Goal: Task Accomplishment & Management: Manage account settings

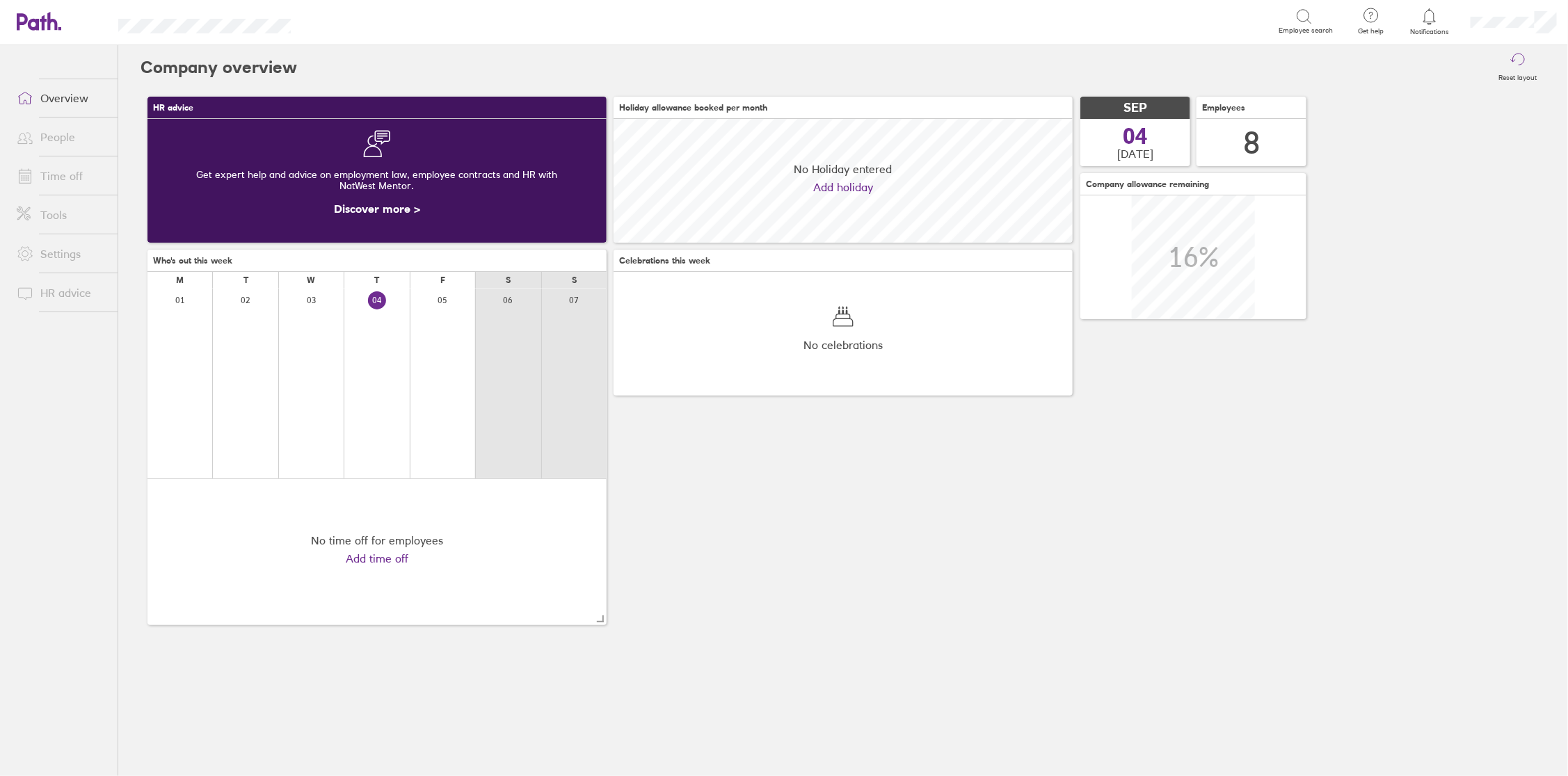
scroll to position [123, 459]
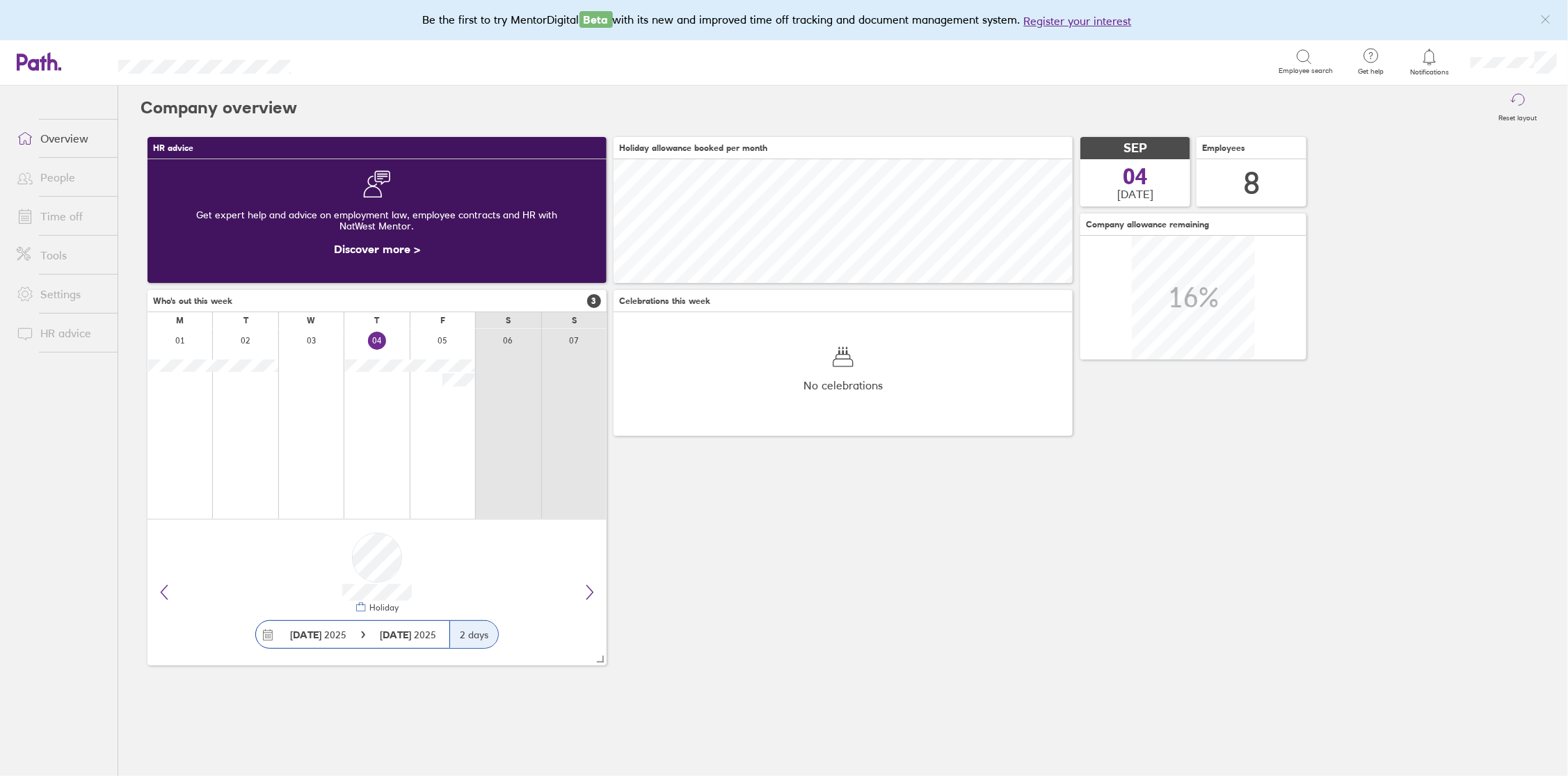
click at [1438, 64] on div at bounding box center [1430, 57] width 45 height 19
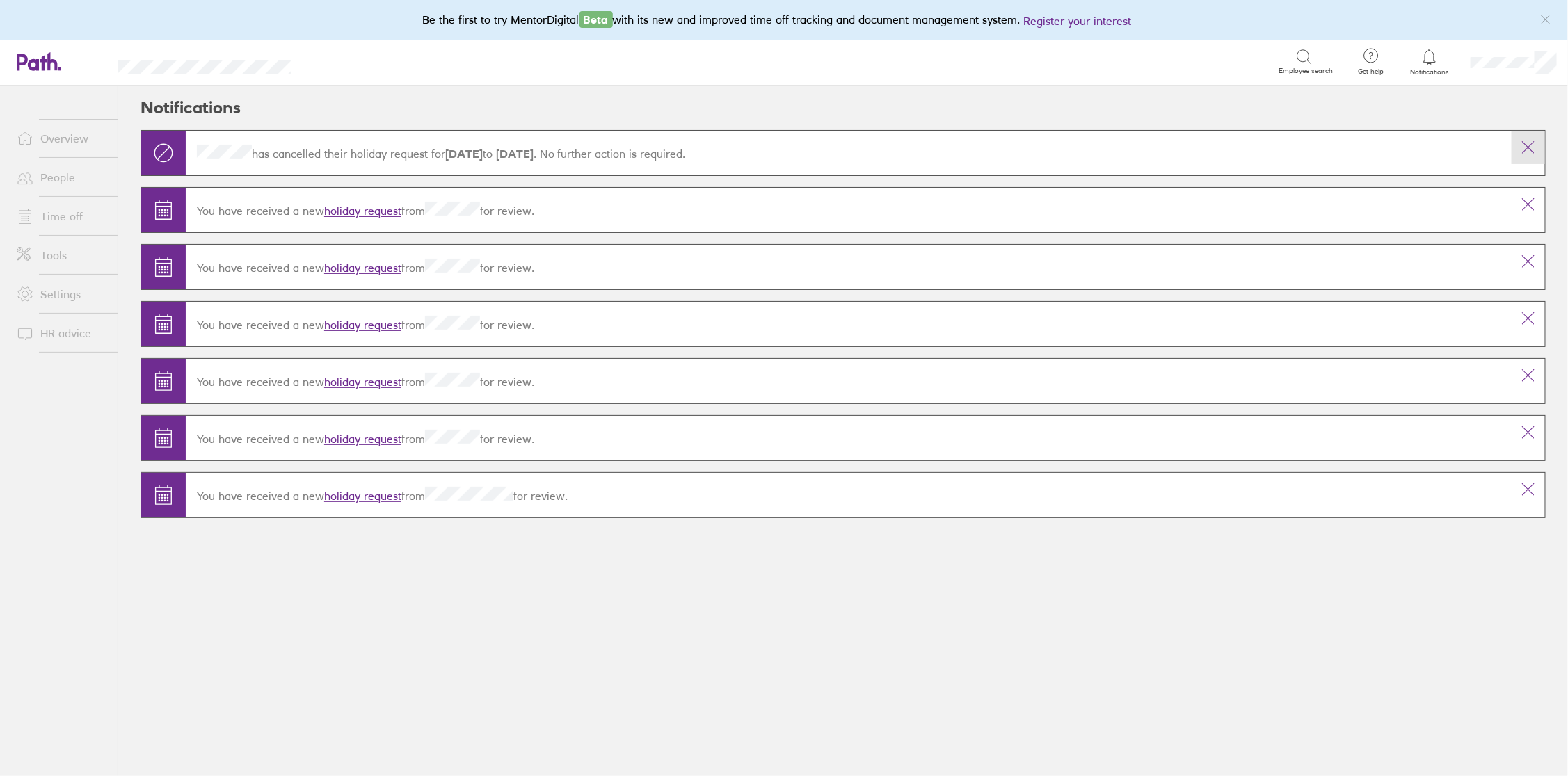
click at [1529, 146] on icon at bounding box center [1529, 147] width 11 height 11
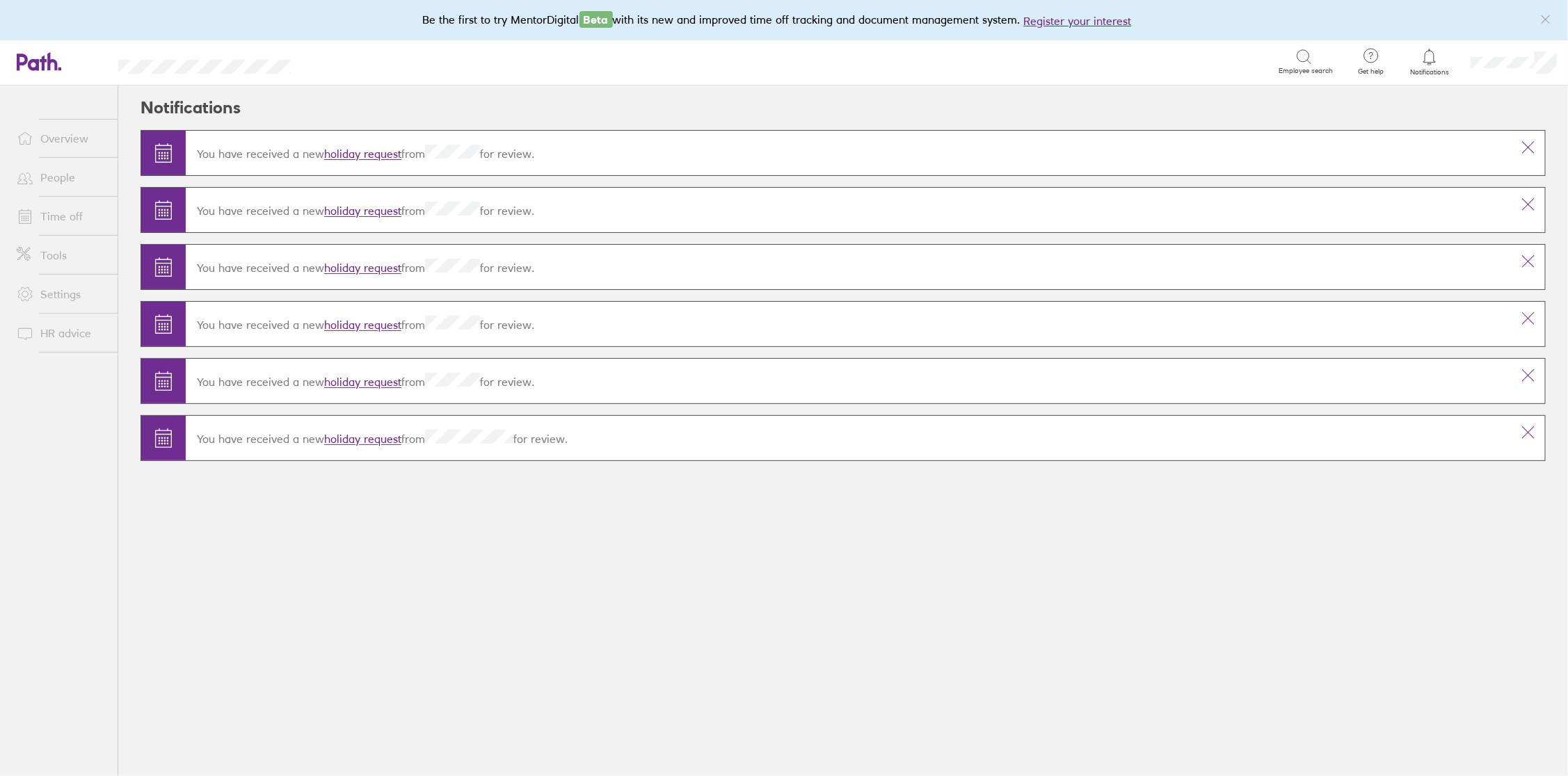
click at [1529, 146] on icon at bounding box center [1529, 147] width 11 height 11
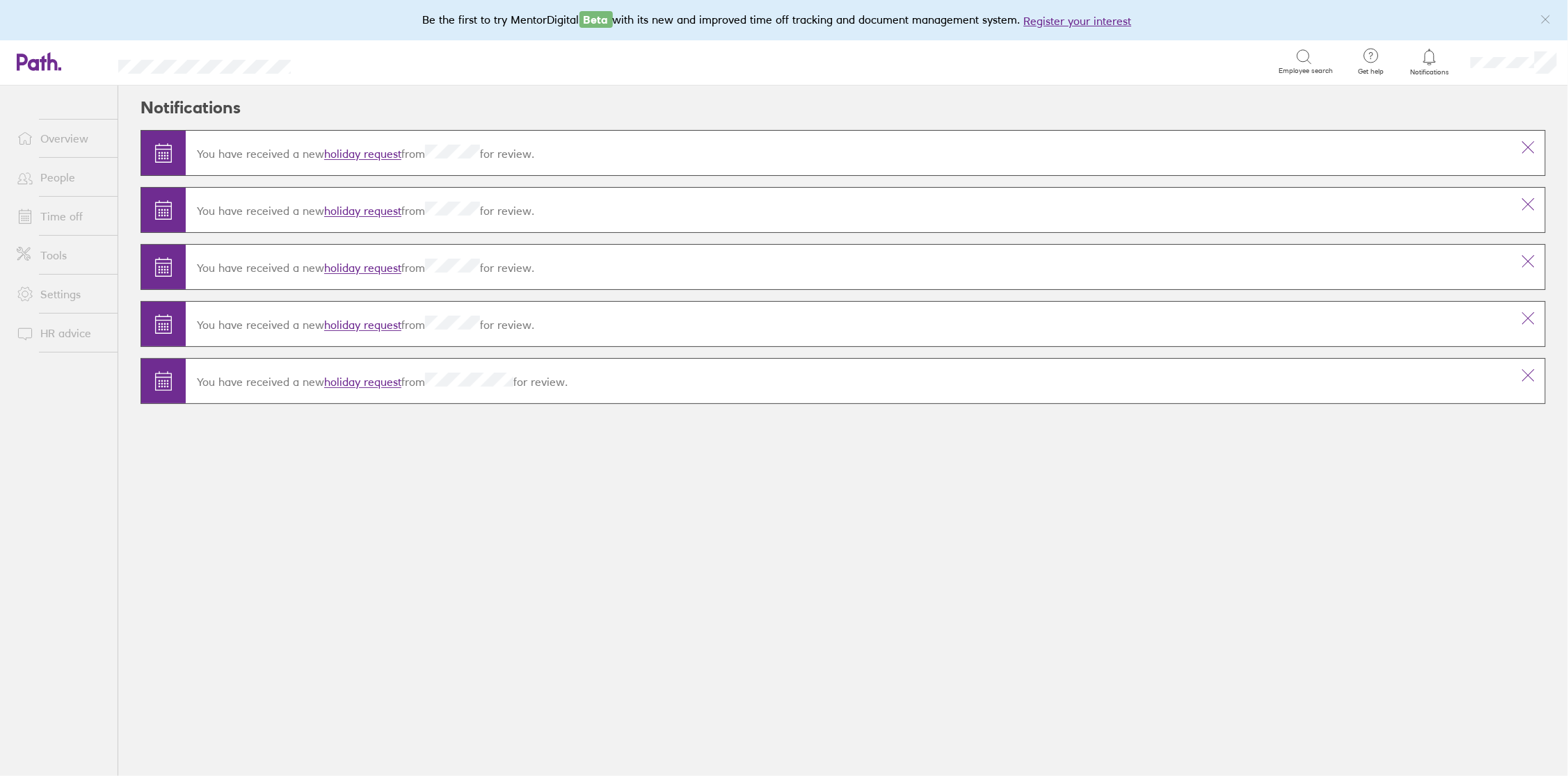
click at [1529, 146] on icon at bounding box center [1529, 147] width 11 height 11
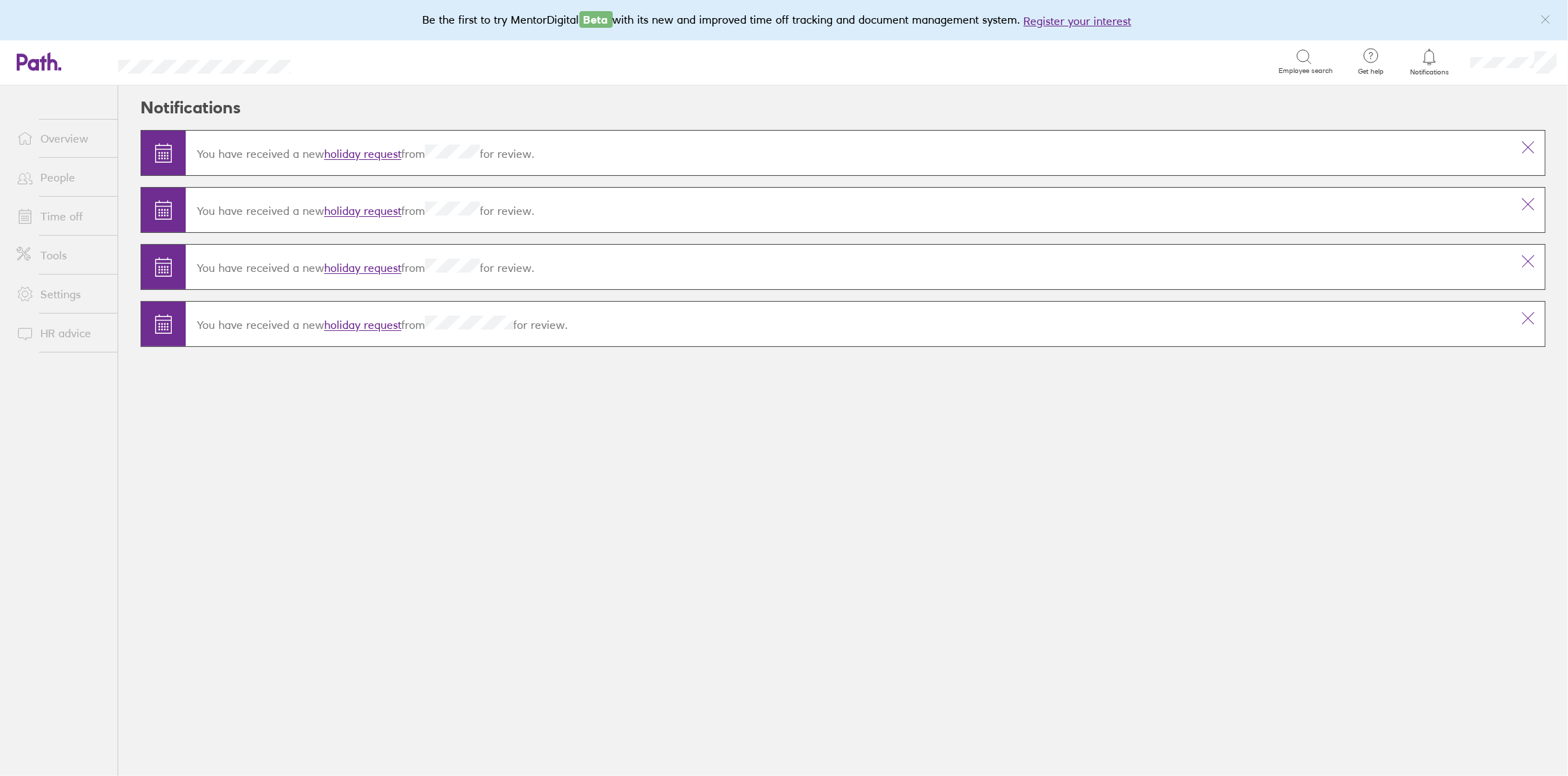
click at [1529, 146] on icon at bounding box center [1529, 147] width 11 height 11
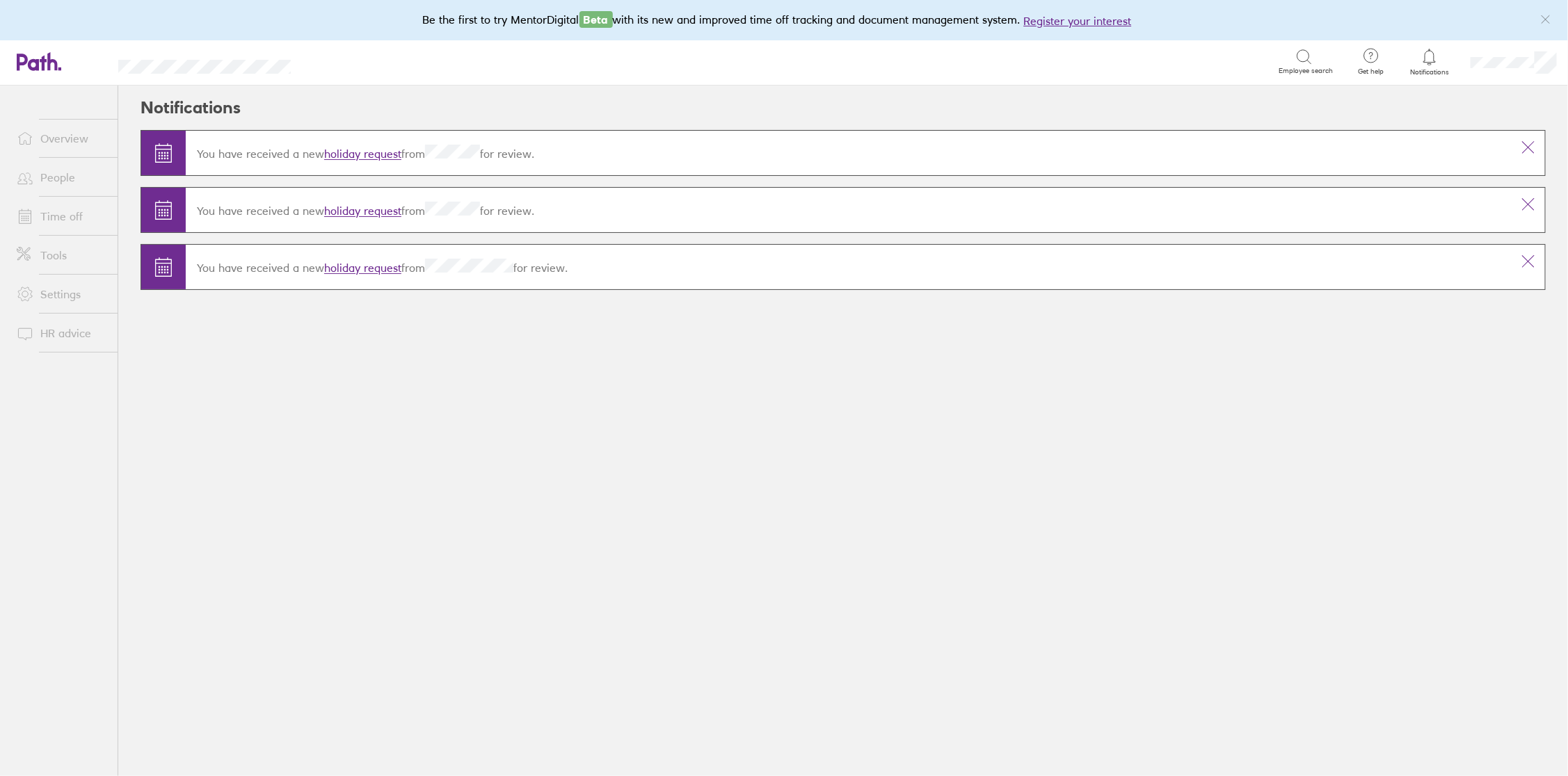
click at [1529, 146] on icon at bounding box center [1529, 147] width 11 height 11
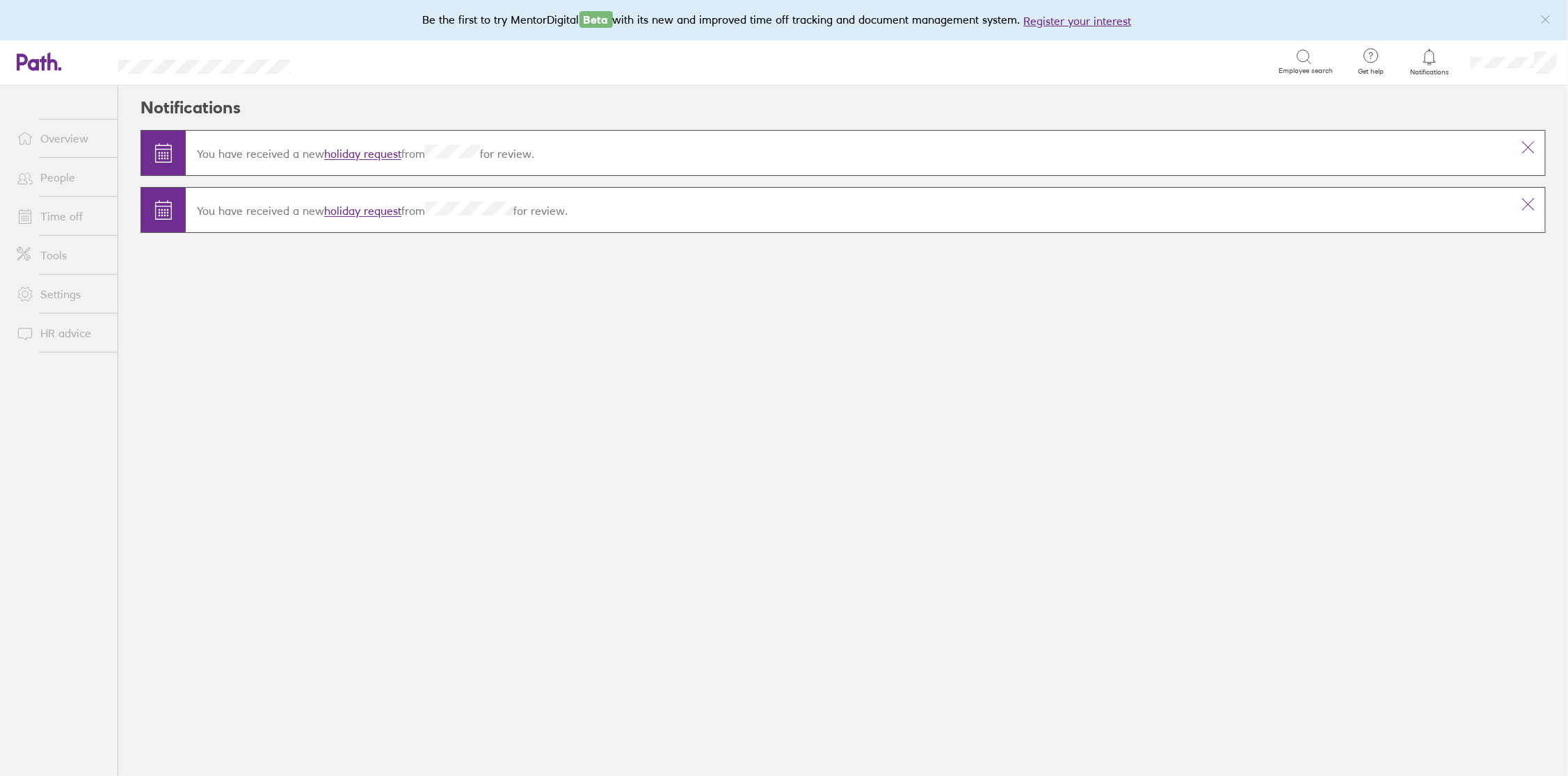
click at [1529, 146] on icon at bounding box center [1529, 147] width 11 height 11
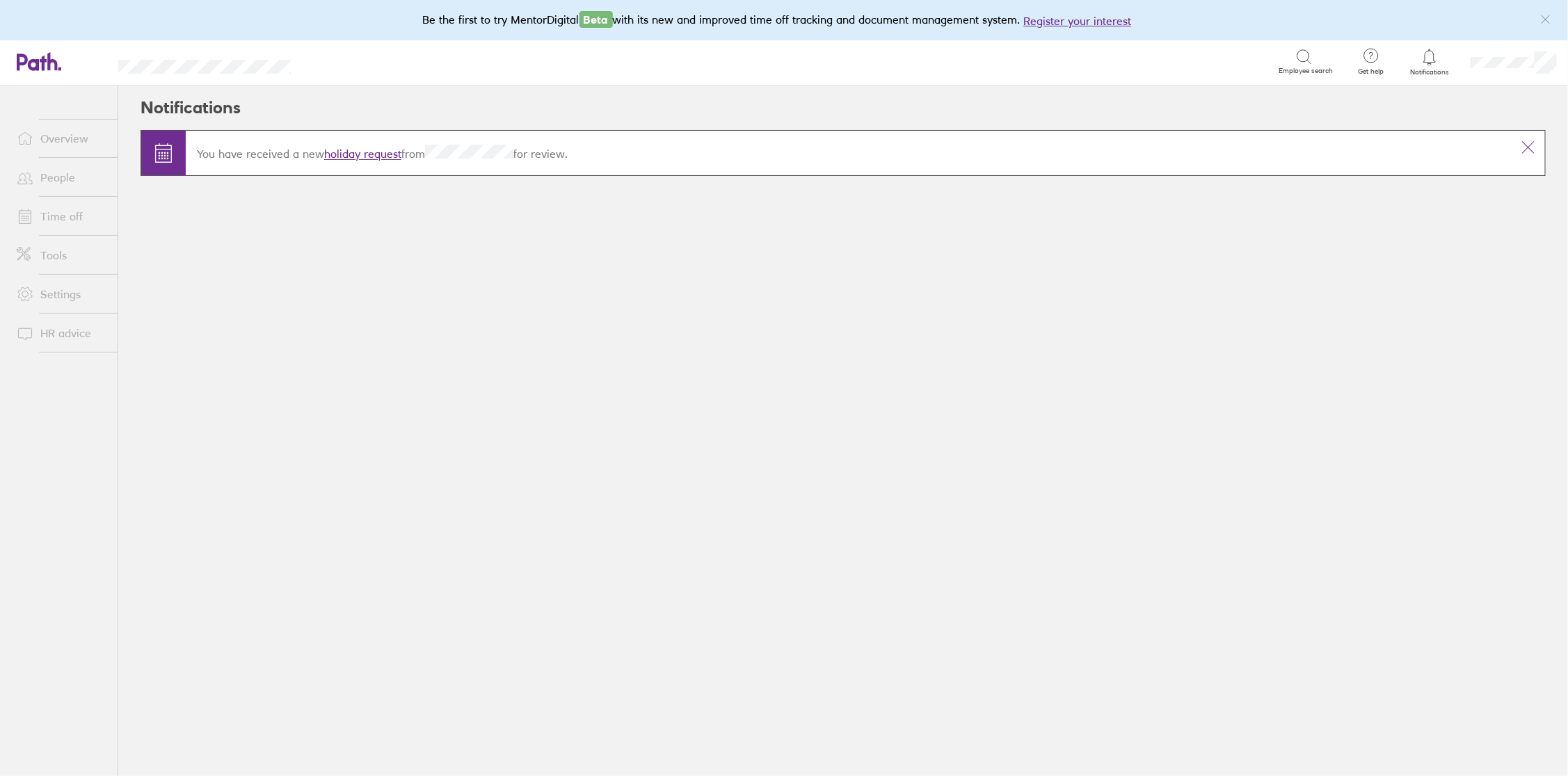
click at [1529, 146] on icon at bounding box center [1529, 147] width 11 height 11
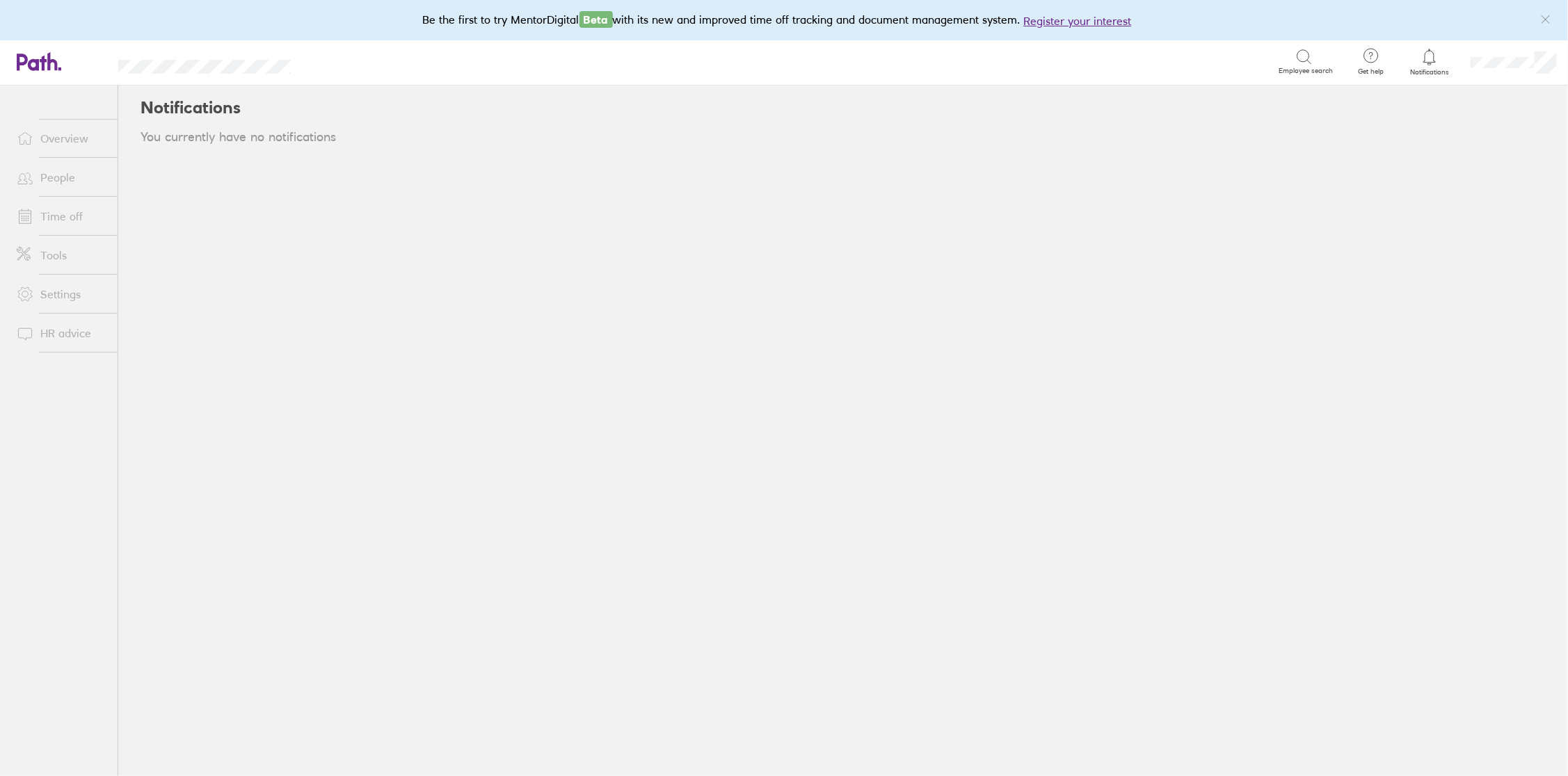
click at [58, 175] on link "People" at bounding box center [61, 177] width 112 height 28
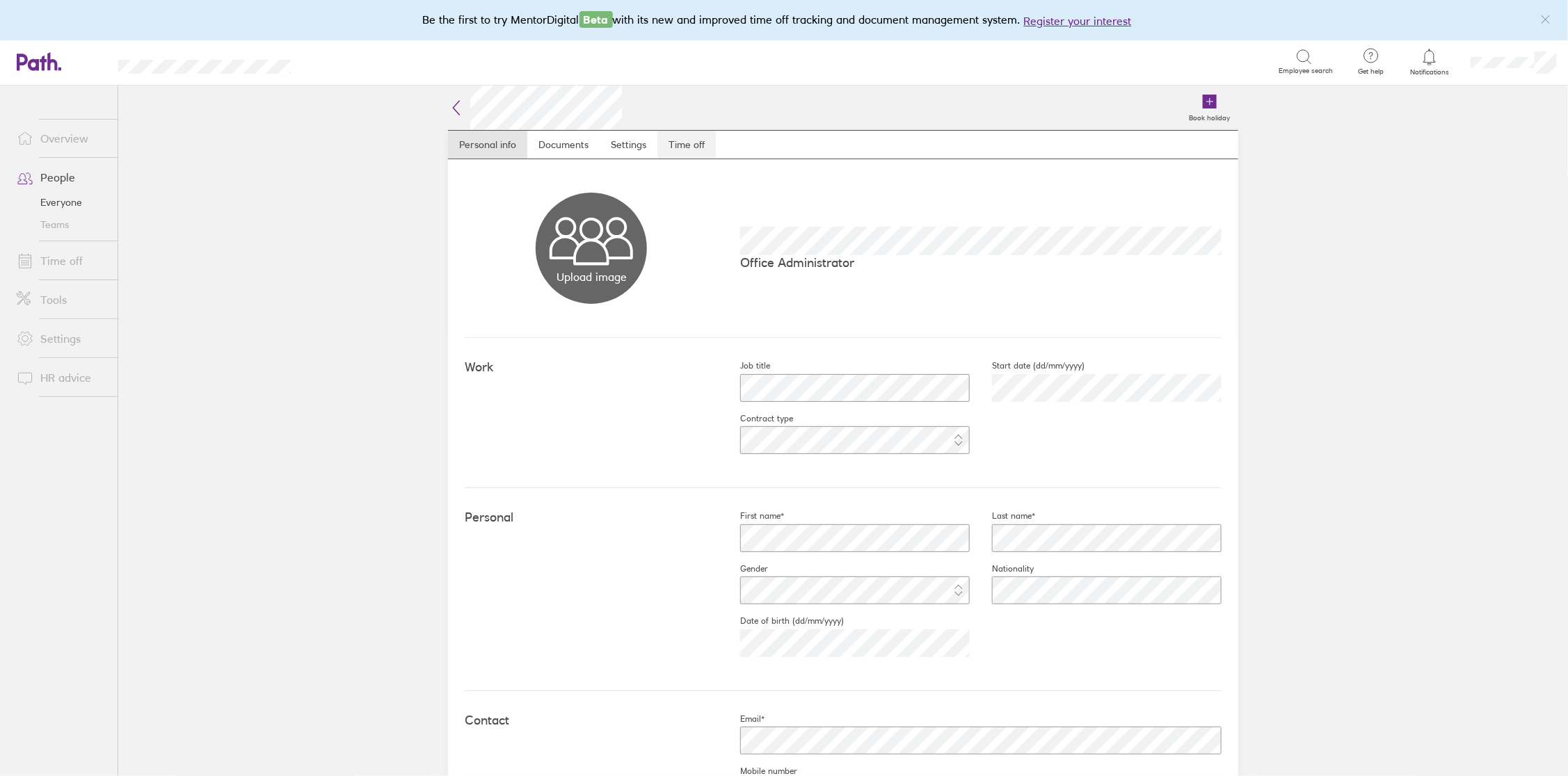
click at [678, 143] on link "Time off" at bounding box center [686, 144] width 59 height 28
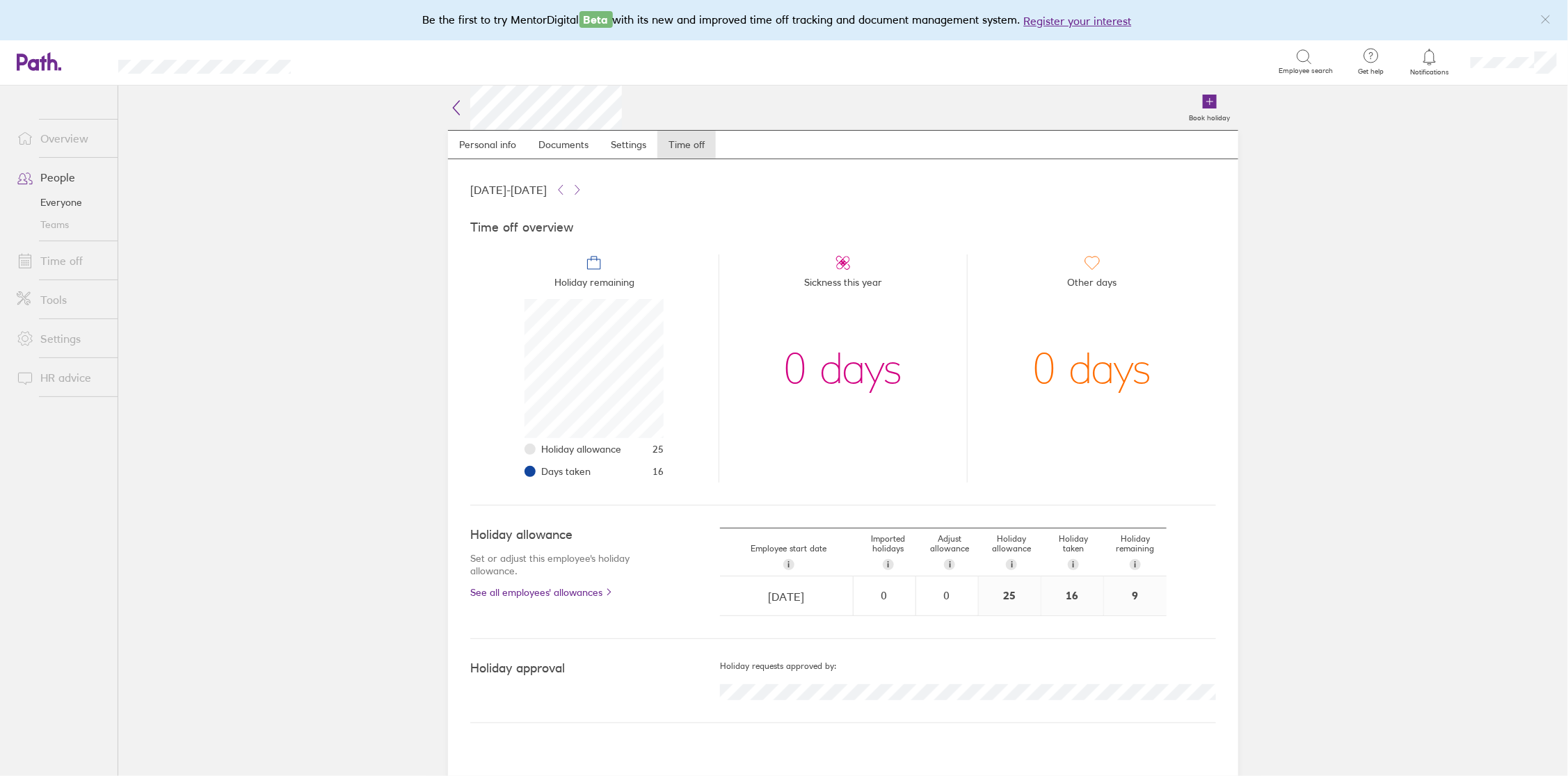
scroll to position [138, 138]
click at [63, 179] on link "People" at bounding box center [61, 177] width 112 height 28
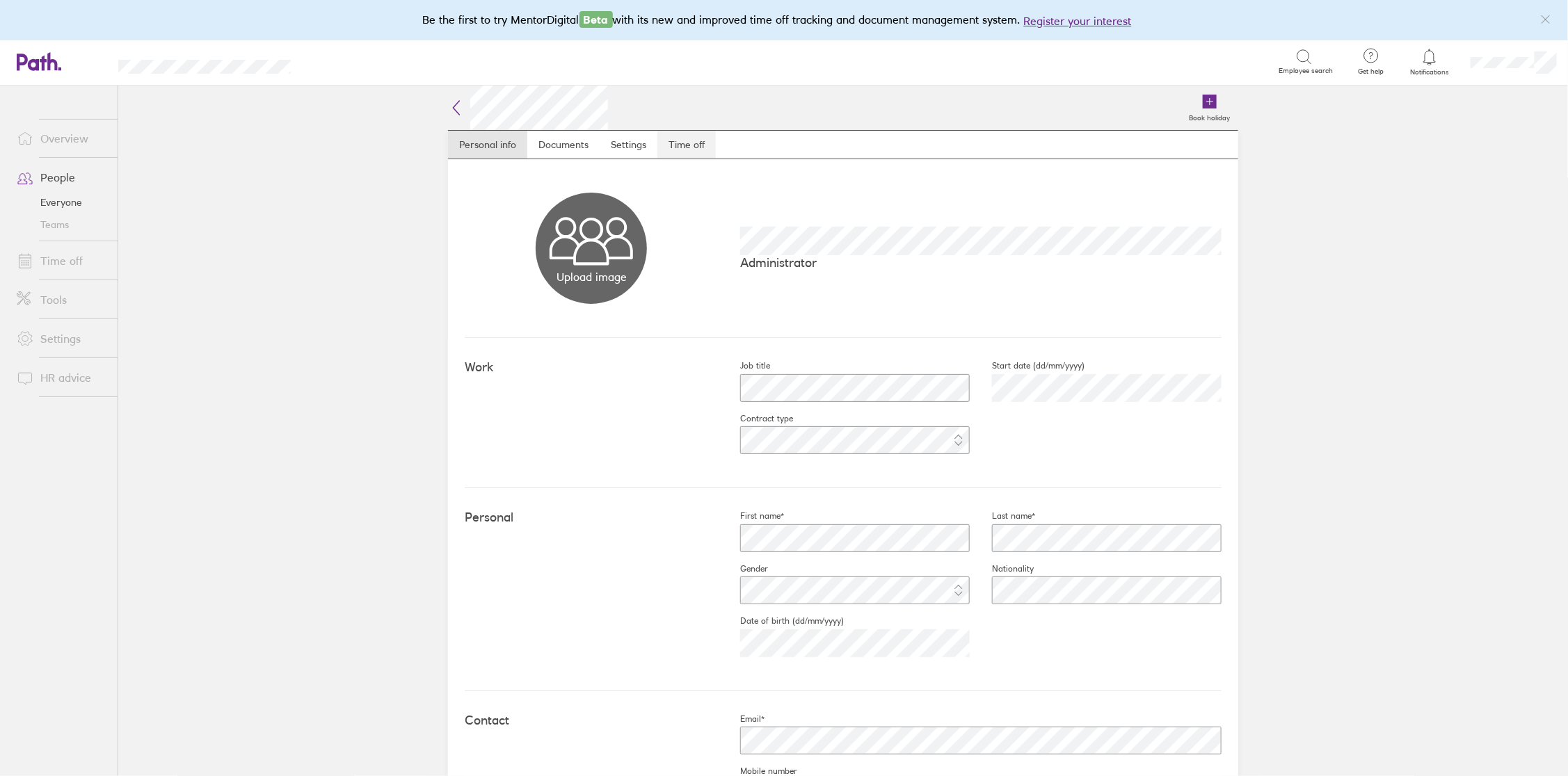
click at [683, 139] on link "Time off" at bounding box center [686, 144] width 59 height 28
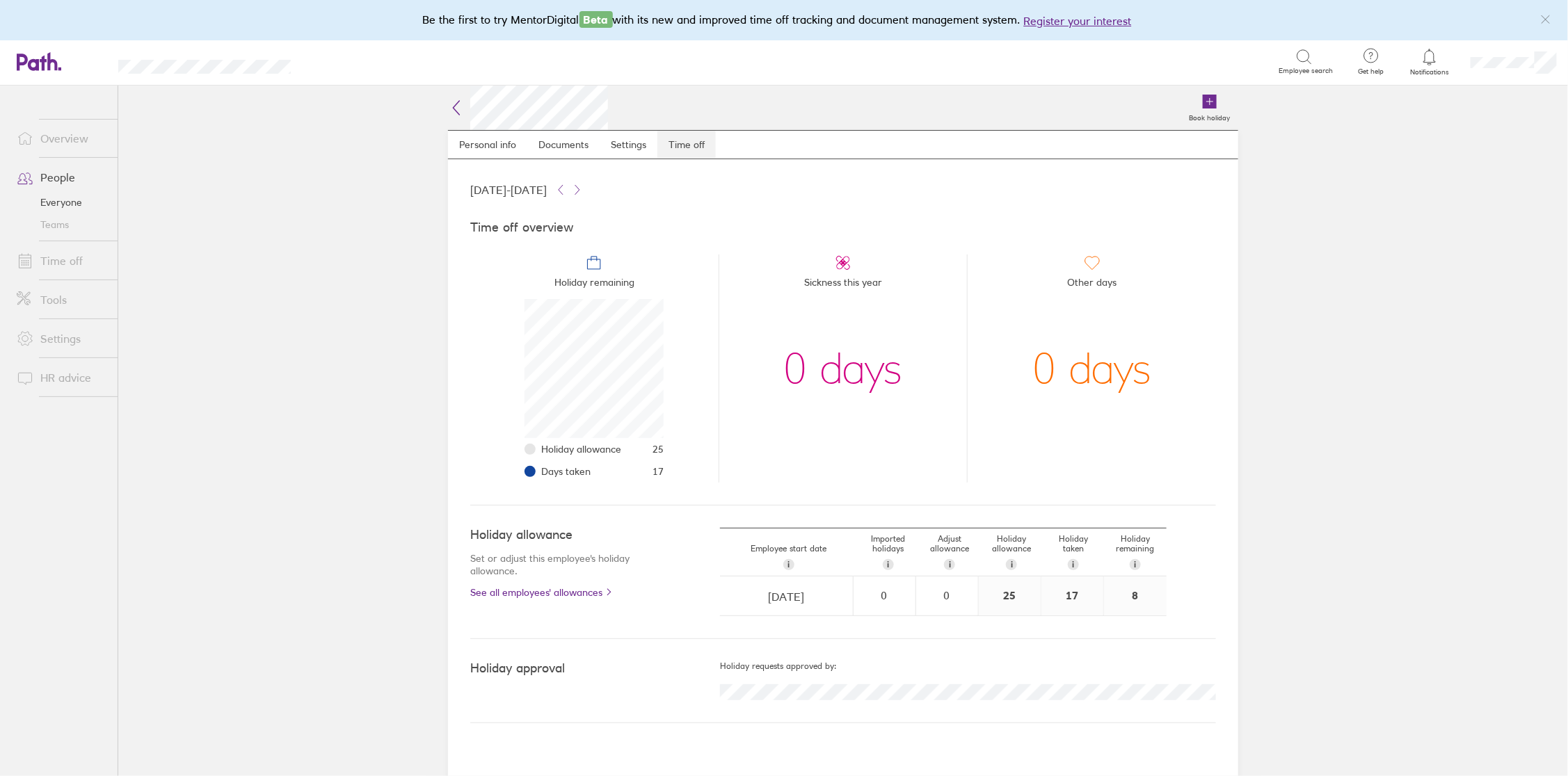
scroll to position [138, 138]
click at [58, 175] on link "People" at bounding box center [61, 177] width 112 height 28
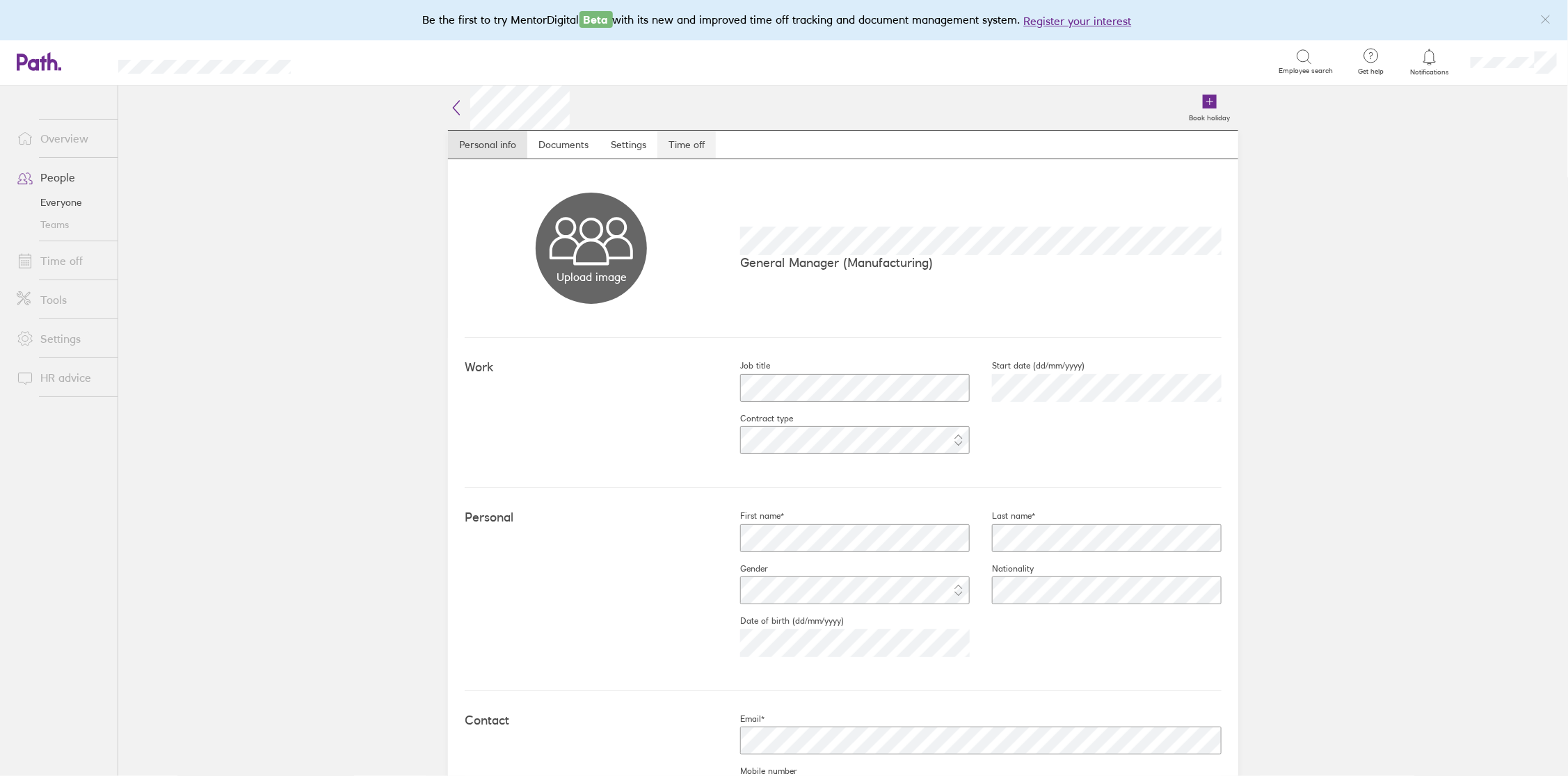
click at [684, 143] on link "Time off" at bounding box center [686, 144] width 59 height 28
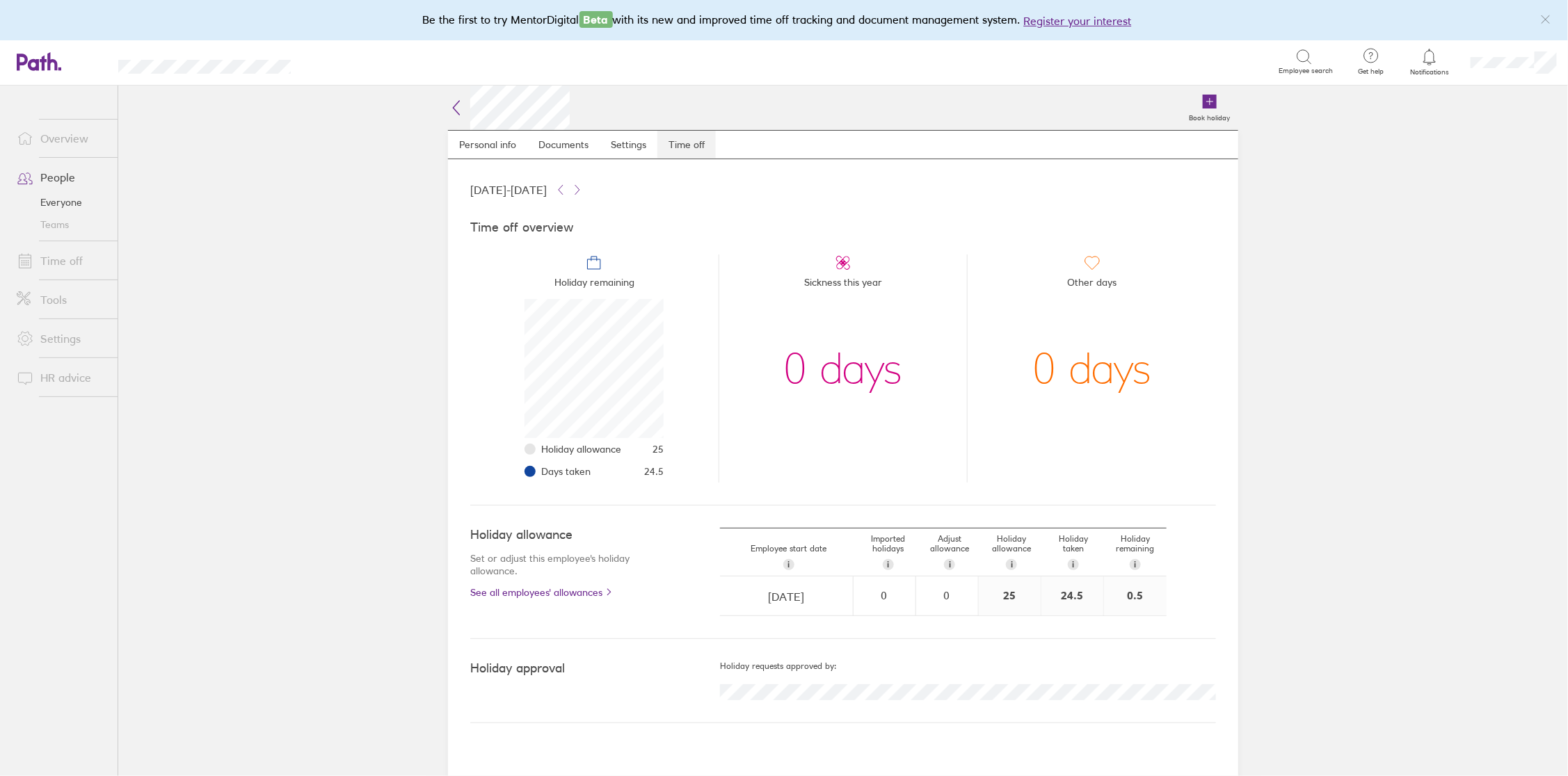
scroll to position [138, 138]
click at [59, 175] on link "People" at bounding box center [61, 177] width 112 height 28
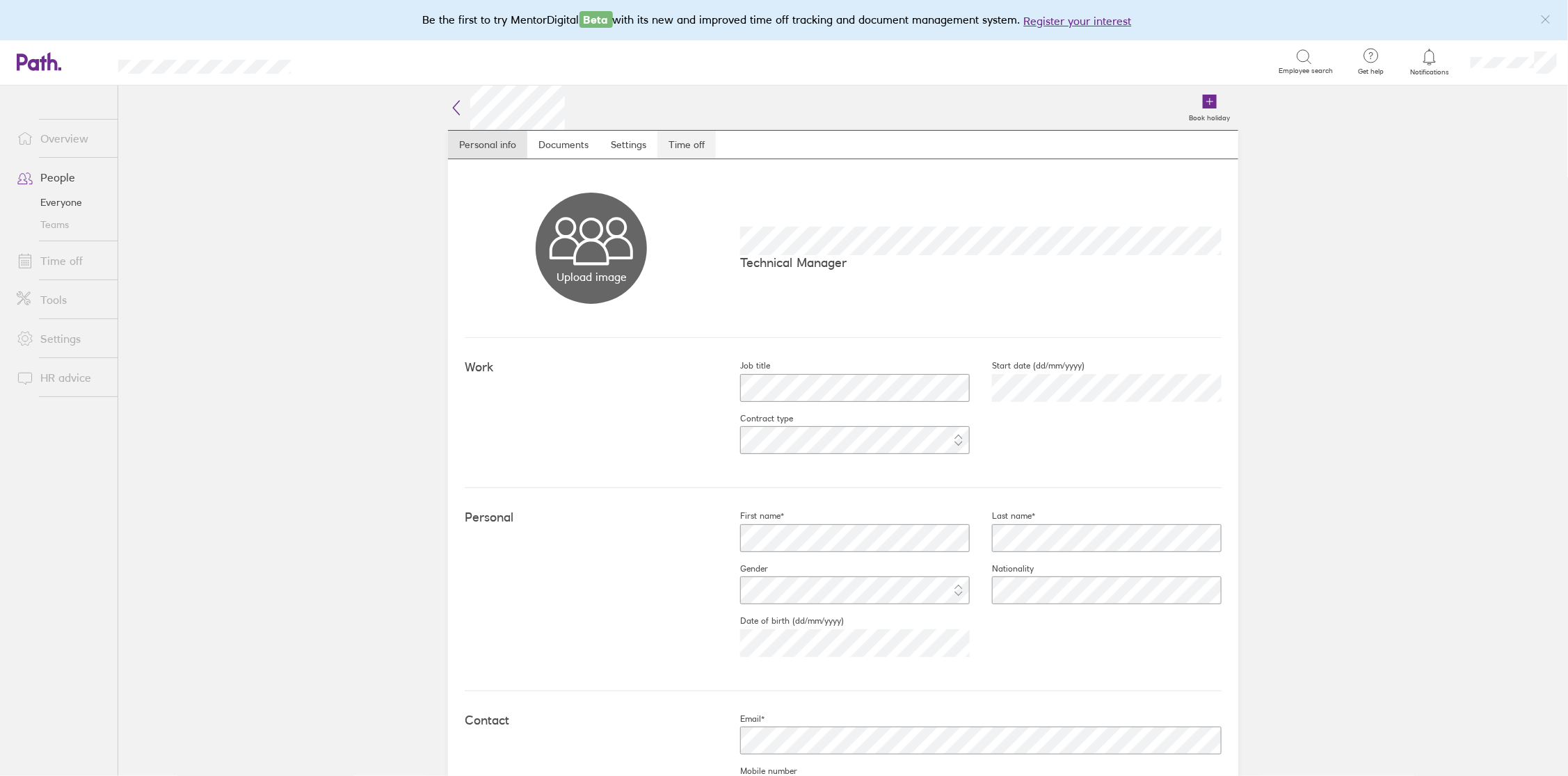
click at [691, 146] on link "Time off" at bounding box center [686, 144] width 59 height 28
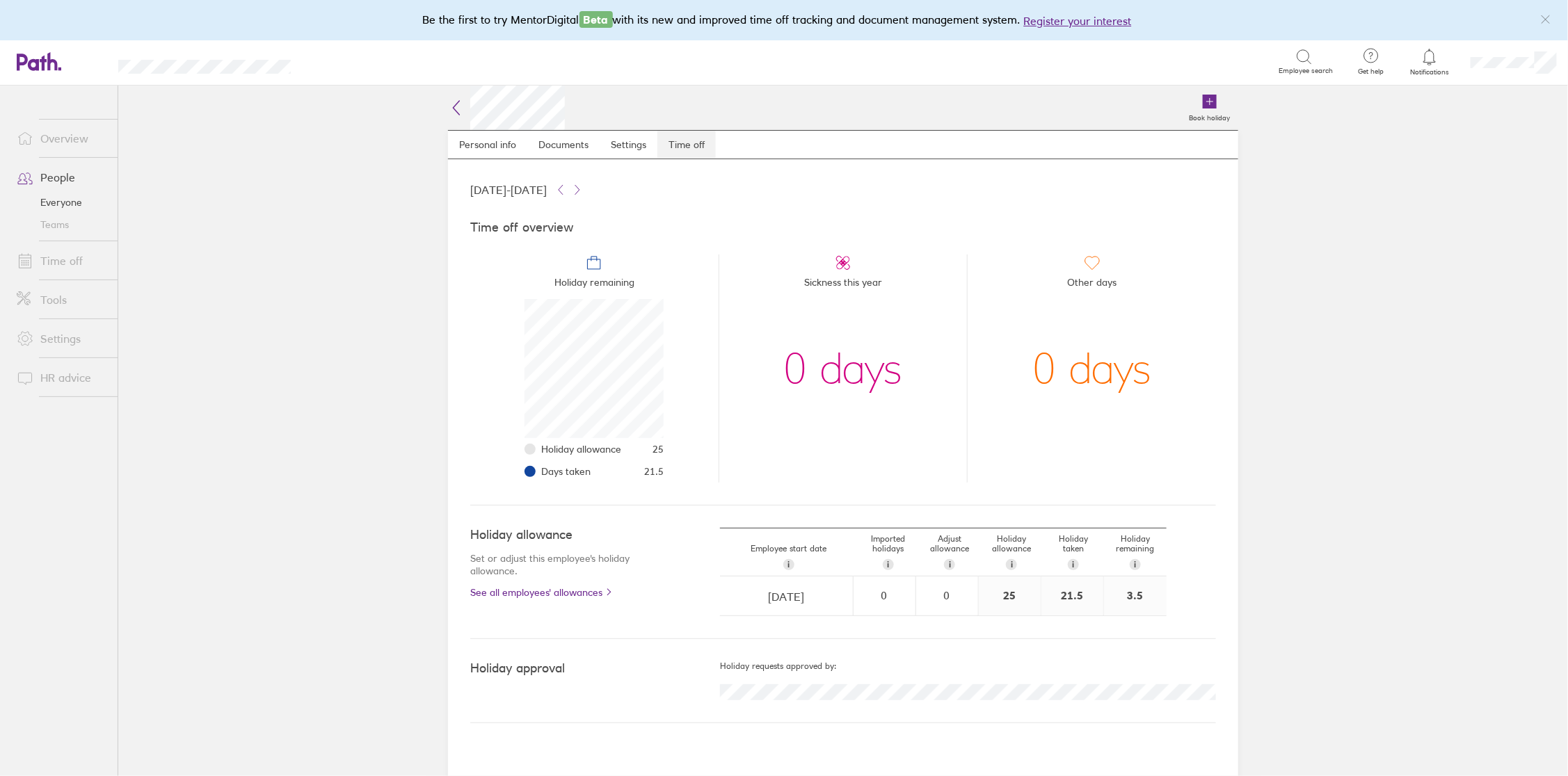
scroll to position [138, 138]
click at [66, 174] on link "People" at bounding box center [61, 177] width 112 height 28
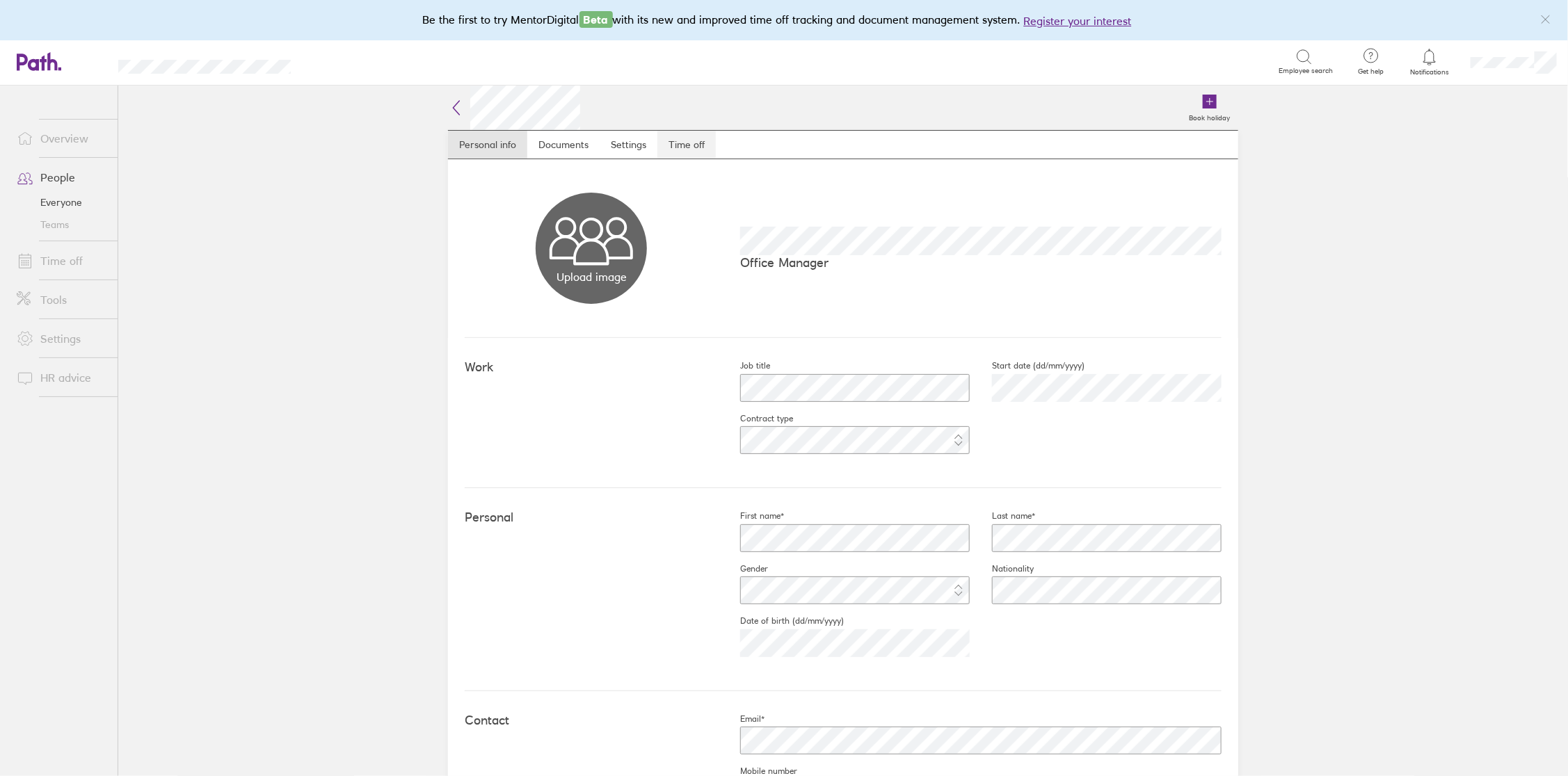
click at [677, 138] on link "Time off" at bounding box center [686, 144] width 59 height 28
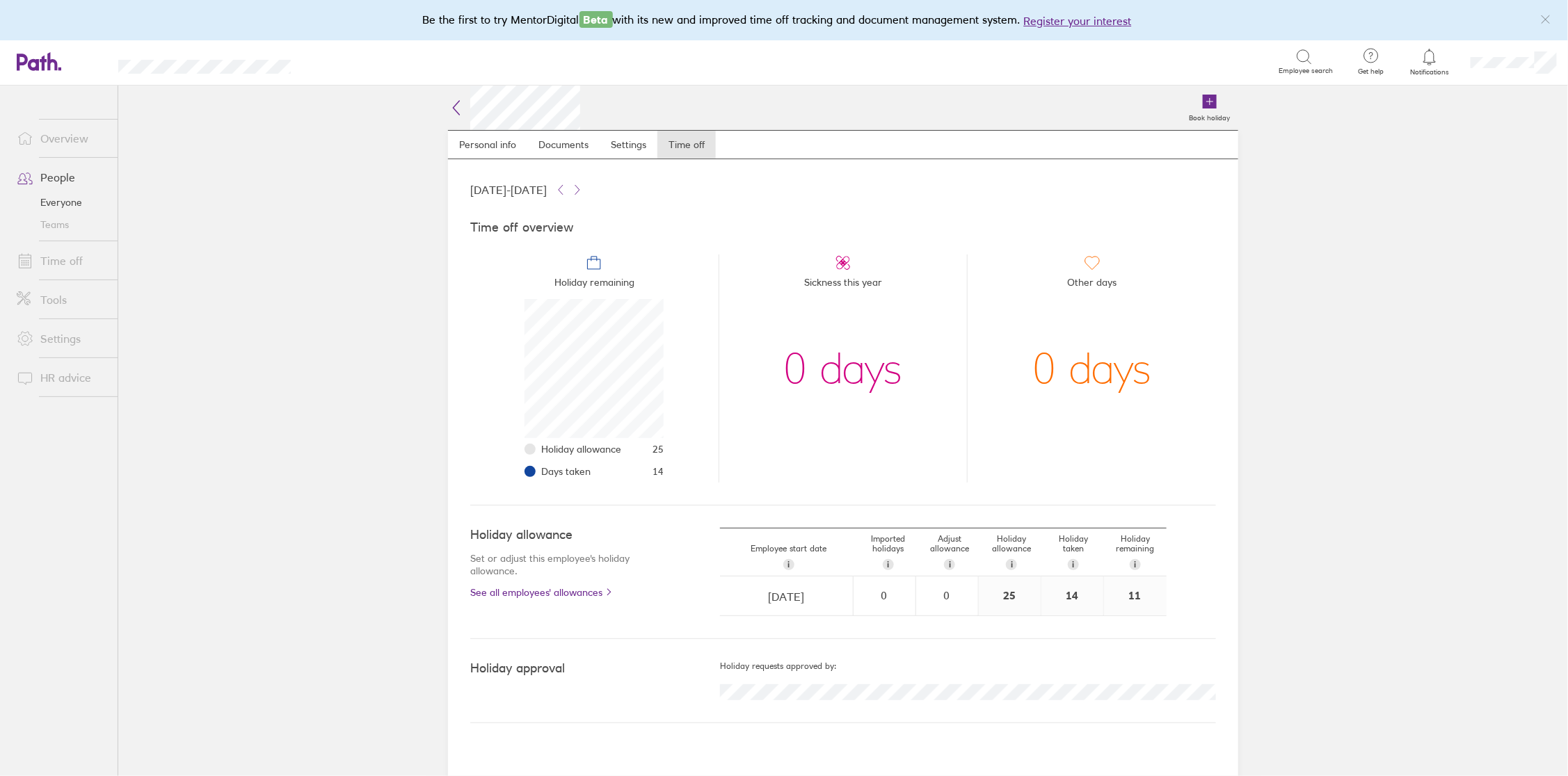
scroll to position [138, 138]
click at [56, 177] on link "People" at bounding box center [61, 177] width 112 height 28
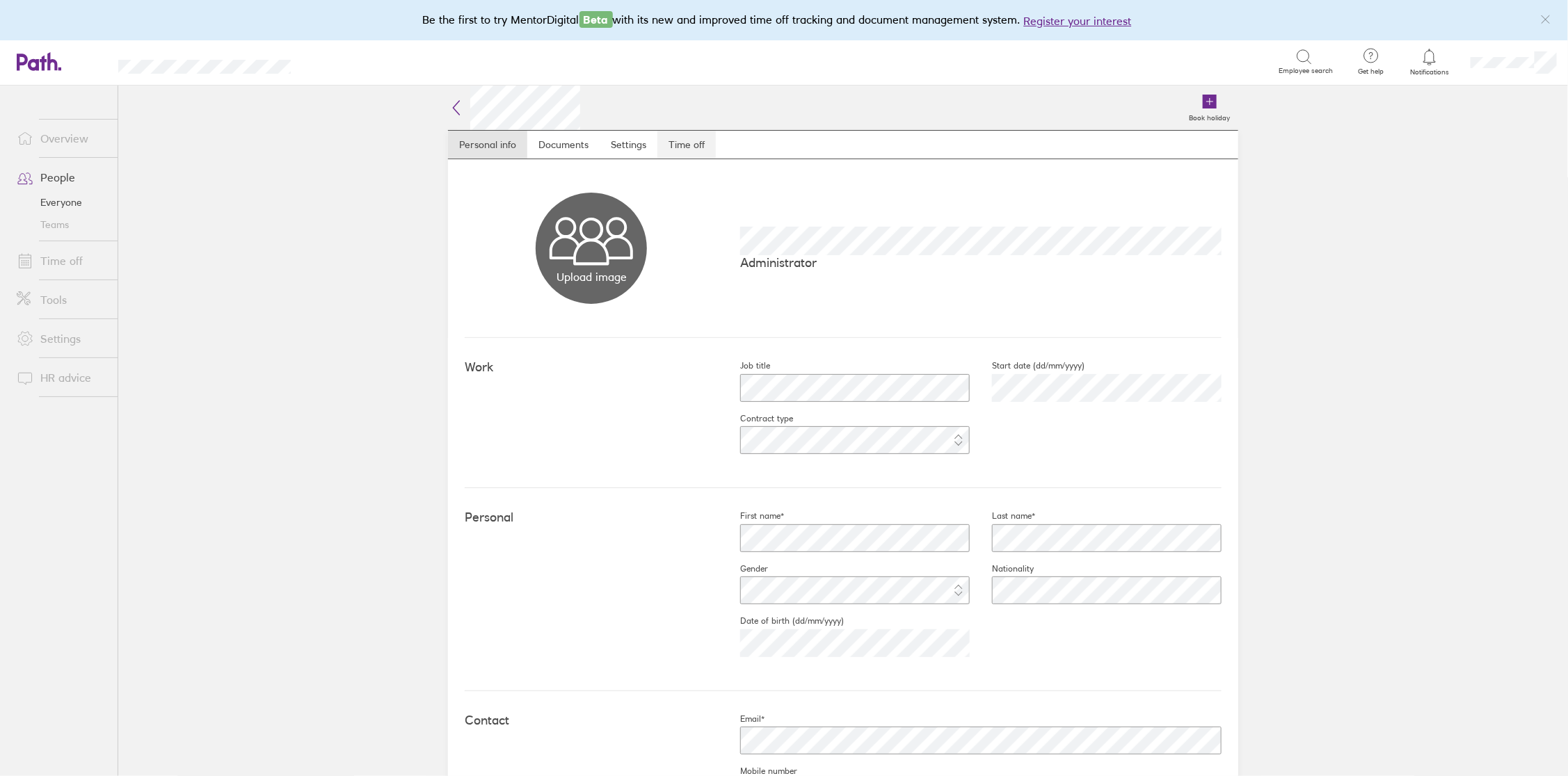
click at [685, 147] on link "Time off" at bounding box center [686, 144] width 59 height 28
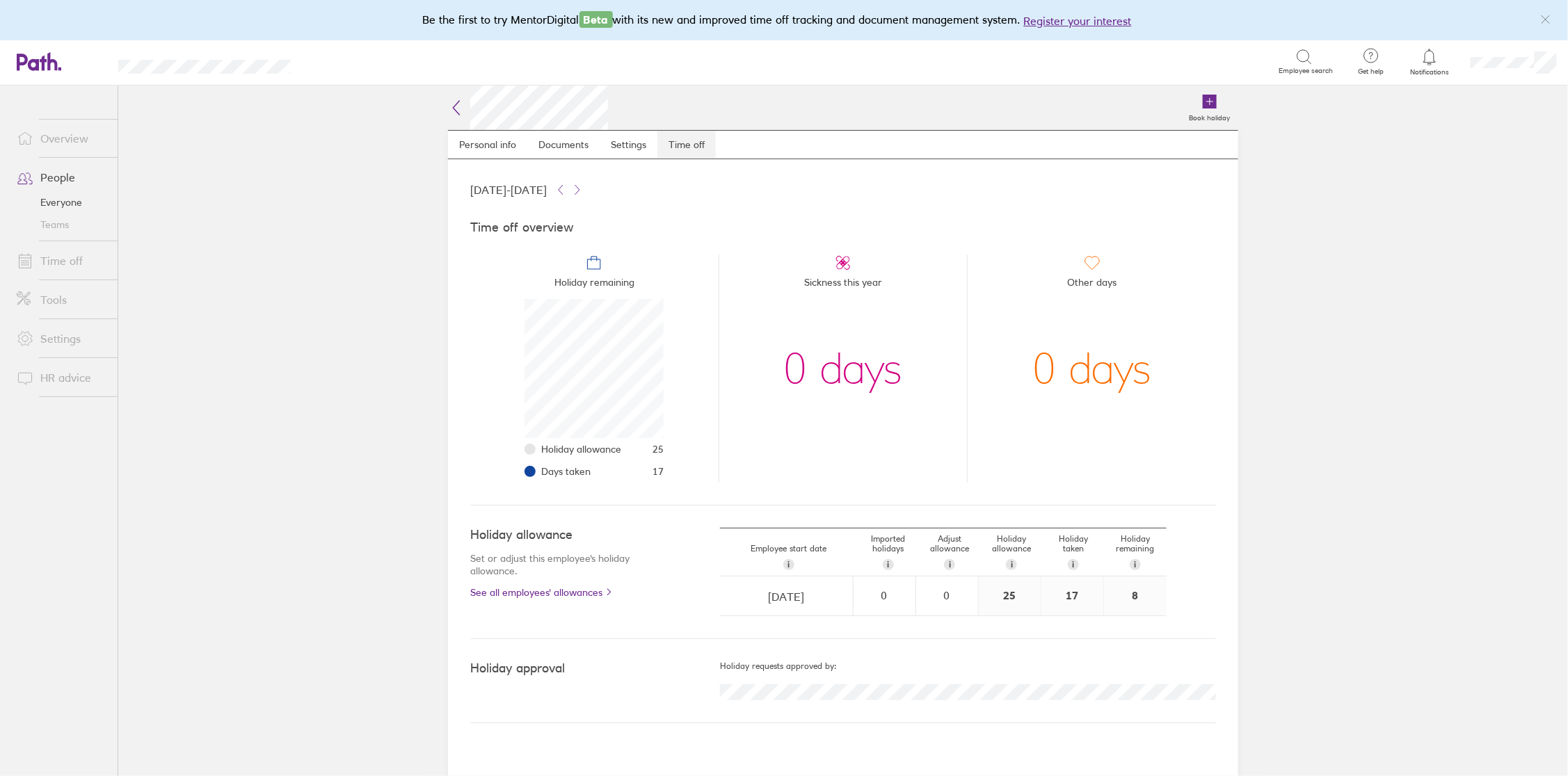
scroll to position [138, 138]
click at [59, 179] on link "People" at bounding box center [61, 177] width 112 height 28
